Goal: Information Seeking & Learning: Learn about a topic

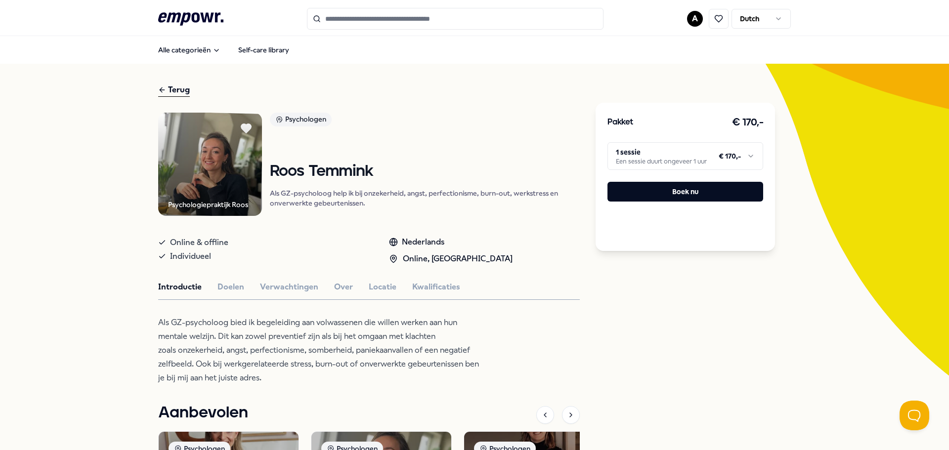
click at [732, 153] on html ".empowr-logo_svg__cls-1{fill:#03032f} A Dutch Alle categorieën Self-care librar…" at bounding box center [474, 225] width 949 height 450
drag, startPoint x: 785, startPoint y: 295, endPoint x: 758, endPoint y: 201, distance: 97.3
click at [782, 296] on div "Terug Psychologiepraktijk Roos Psychologen [PERSON_NAME] Als GZ-psycholoog help…" at bounding box center [474, 365] width 633 height 603
click at [743, 157] on html ".empowr-logo_svg__cls-1{fill:#03032f} A Dutch Alle categorieën Self-care librar…" at bounding box center [474, 225] width 949 height 450
click at [510, 394] on div "Psychologiepraktijk Roos Psychologen [PERSON_NAME] Als GZ-psycholoog help ik bi…" at bounding box center [369, 380] width 422 height 535
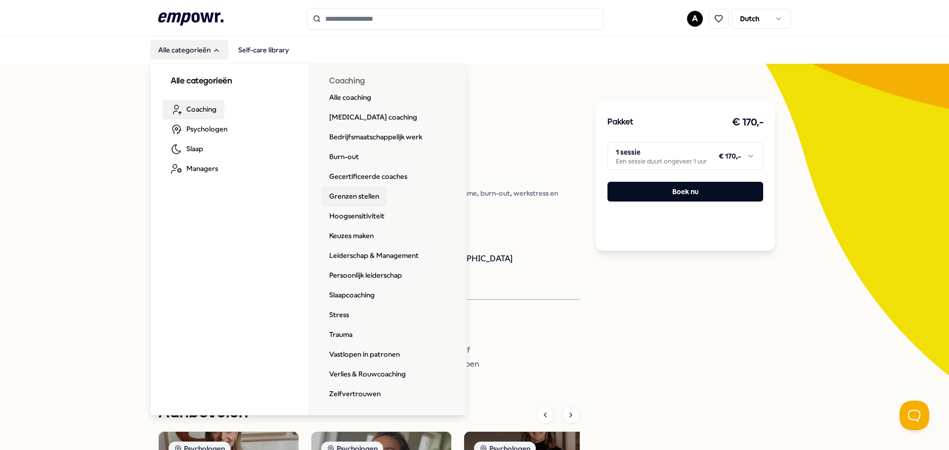
click at [342, 193] on link "Grenzen stellen" at bounding box center [354, 197] width 66 height 20
